Goal: Task Accomplishment & Management: Manage account settings

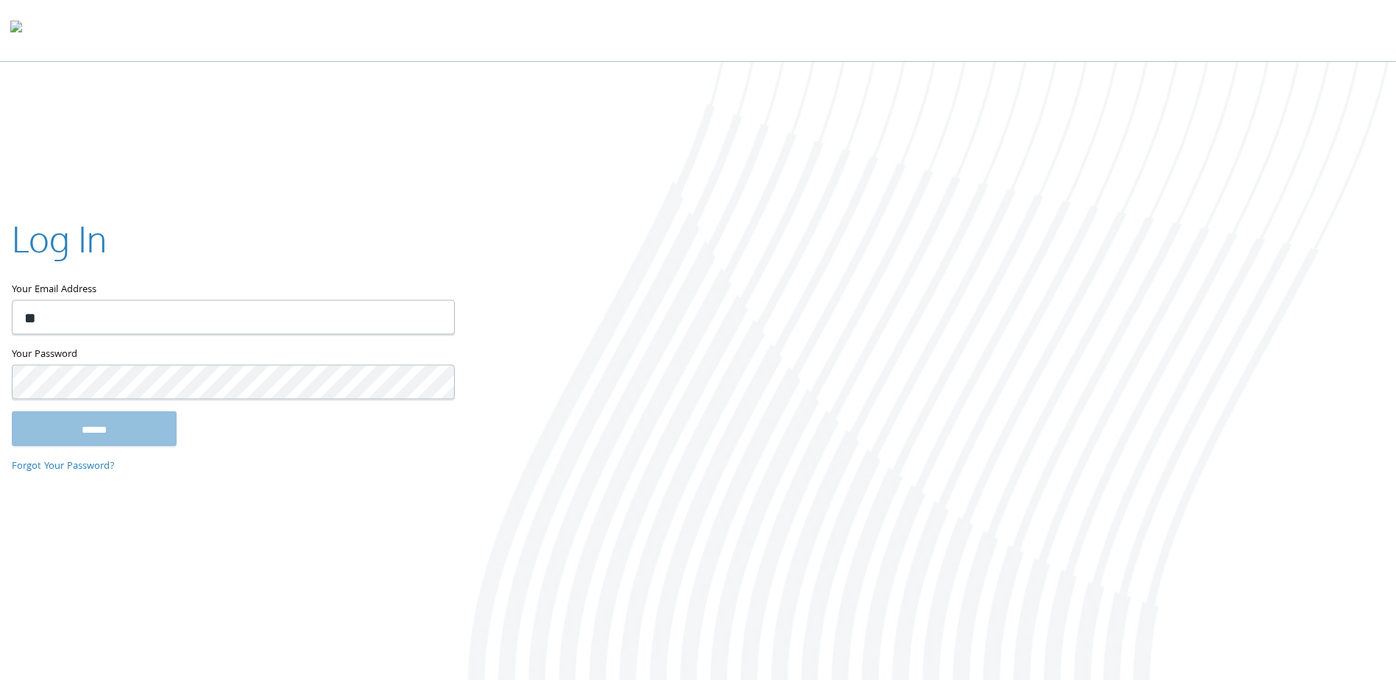
type input "**********"
click at [12, 411] on input "******" at bounding box center [94, 428] width 165 height 35
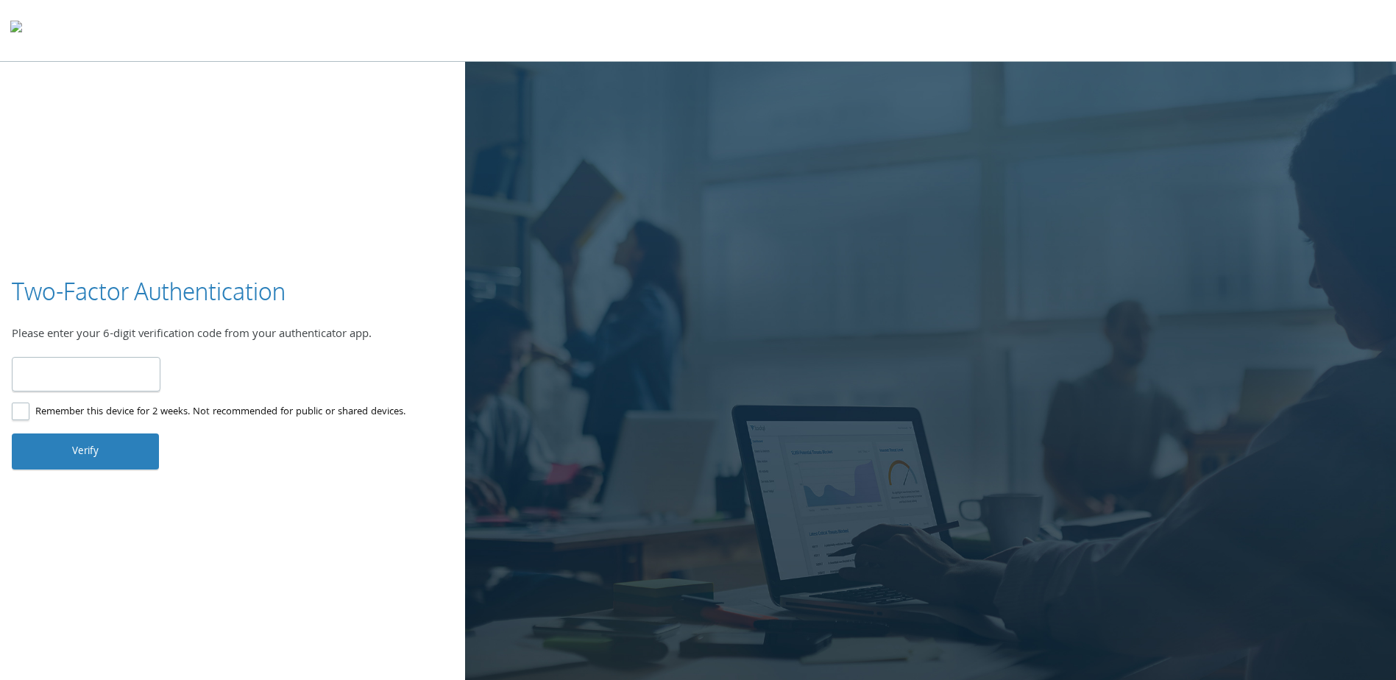
click at [139, 380] on input "number" at bounding box center [86, 374] width 149 height 35
type input "******"
